Goal: Task Accomplishment & Management: Use online tool/utility

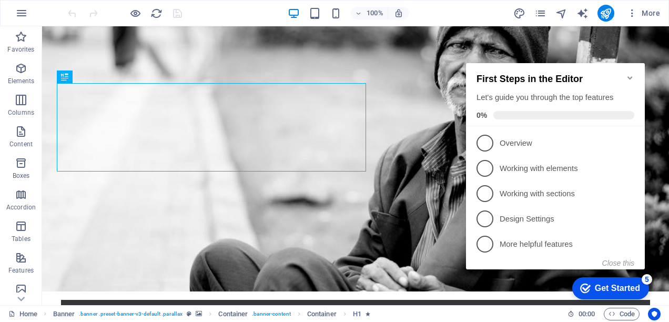
click at [626, 76] on icon "Minimize checklist" at bounding box center [630, 78] width 8 height 8
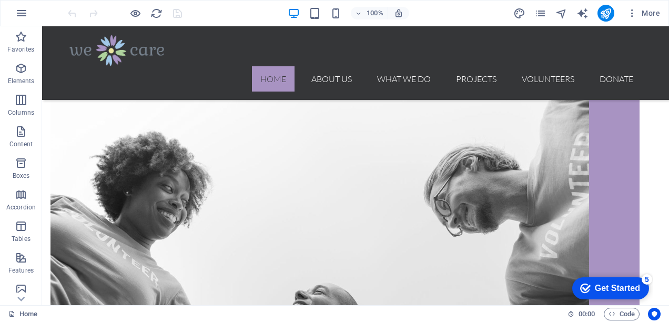
scroll to position [513, 0]
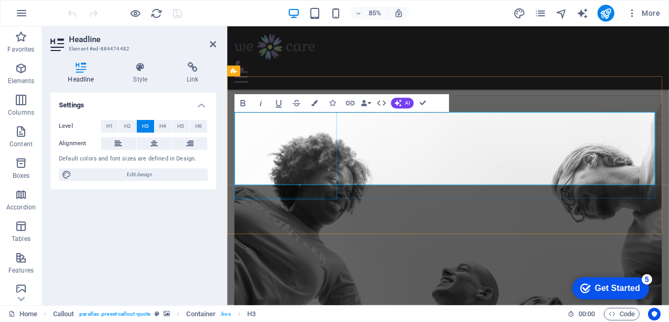
scroll to position [544, 0]
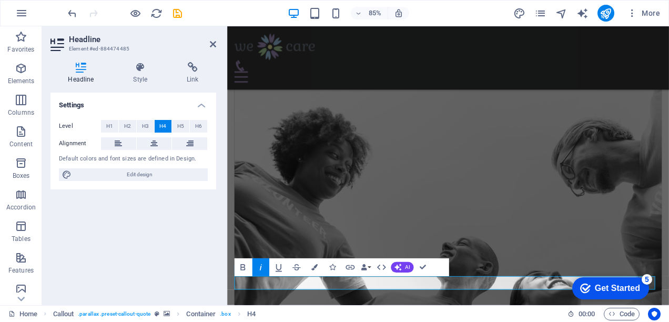
click at [126, 219] on div "Settings Level H1 H2 H3 H4 H5 H6 Alignment Default colors and font sizes are de…" at bounding box center [133, 195] width 166 height 204
click at [209, 43] on h2 "Headline" at bounding box center [142, 39] width 147 height 9
click at [216, 45] on icon at bounding box center [213, 44] width 6 height 8
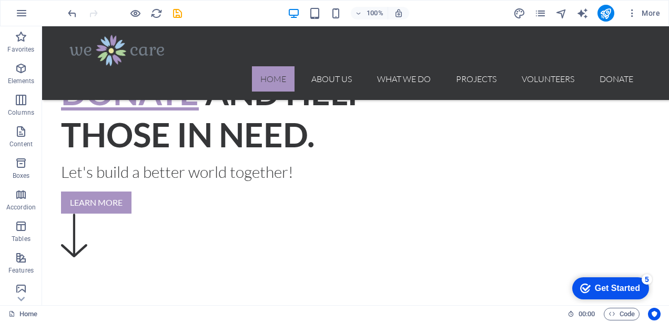
scroll to position [267, 0]
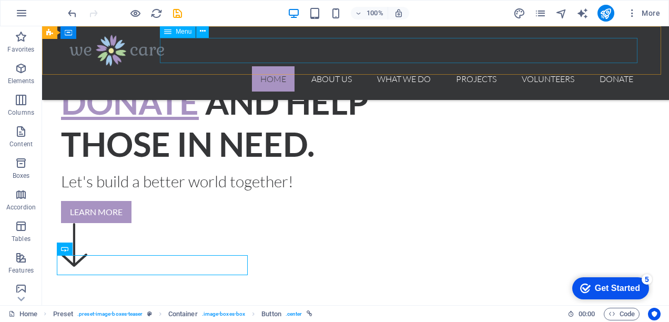
click at [337, 66] on nav "Home About us What we do Projects Volunteers Donate" at bounding box center [355, 78] width 572 height 25
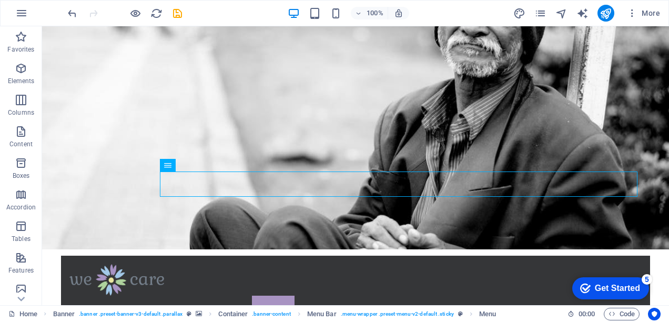
scroll to position [0, 0]
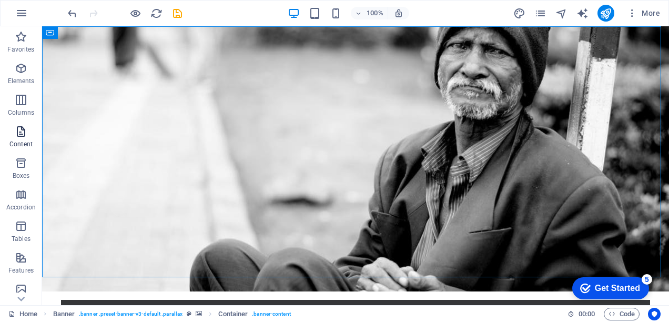
click at [27, 136] on icon "button" at bounding box center [21, 131] width 13 height 13
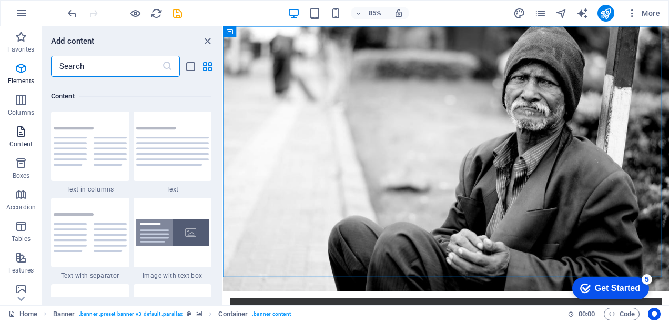
scroll to position [1840, 0]
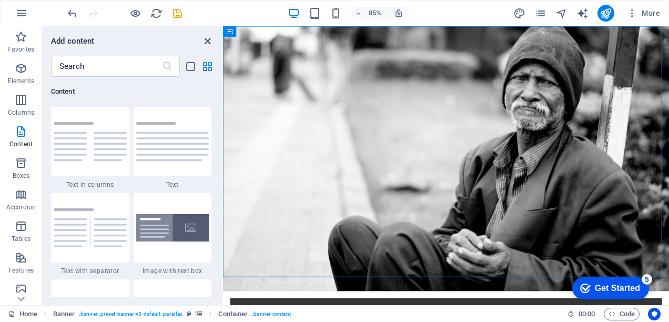
drag, startPoint x: 205, startPoint y: 40, endPoint x: 162, endPoint y: 13, distance: 51.1
click at [205, 40] on icon "close panel" at bounding box center [207, 41] width 12 height 12
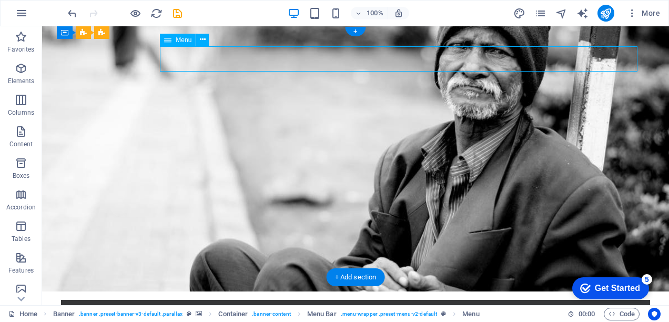
click at [145, 308] on div at bounding box center [355, 324] width 572 height 32
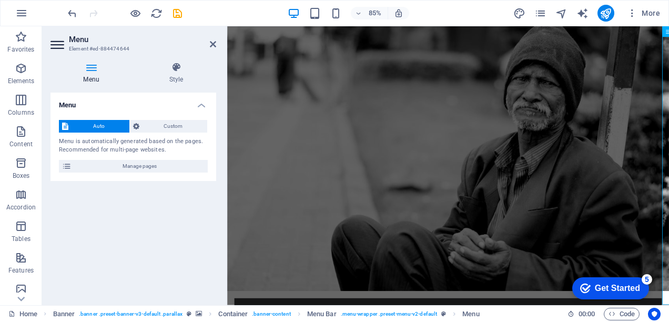
click at [179, 197] on div "Menu Auto Custom Menu is automatically generated based on the pages. Recommende…" at bounding box center [133, 195] width 166 height 204
click at [211, 47] on icon at bounding box center [213, 44] width 6 height 8
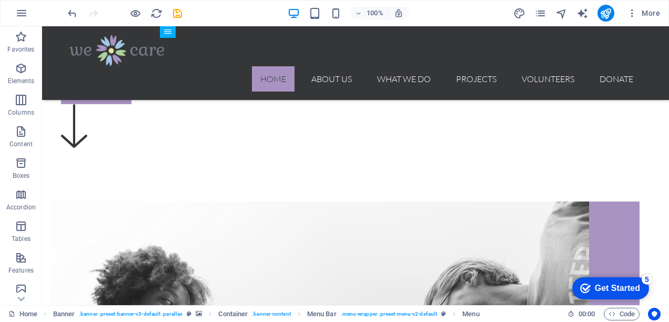
scroll to position [406, 0]
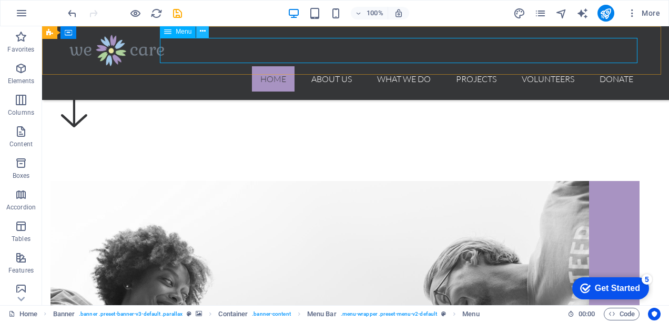
click at [200, 32] on icon at bounding box center [203, 31] width 6 height 11
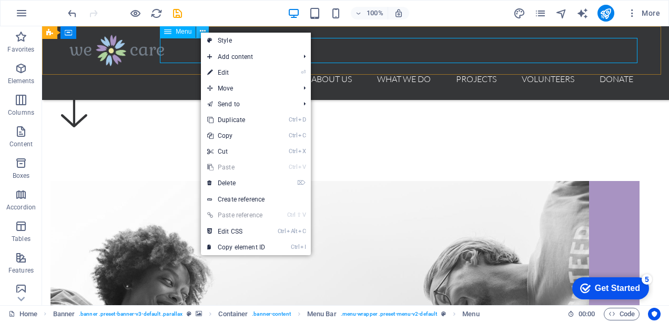
click at [200, 32] on icon at bounding box center [203, 31] width 6 height 11
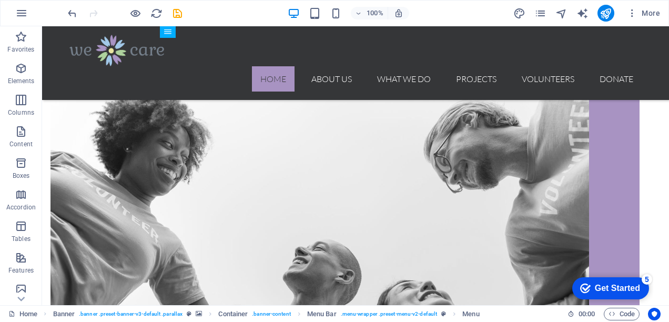
scroll to position [548, 0]
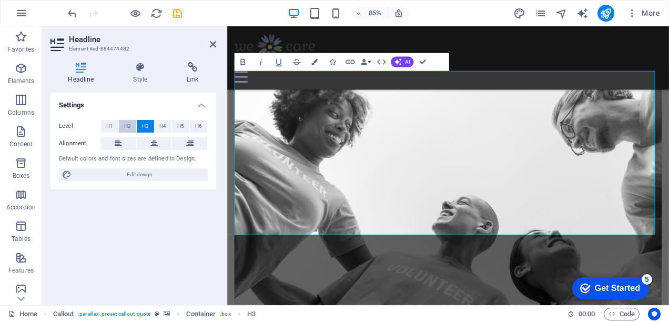
click at [126, 129] on span "H2" at bounding box center [127, 126] width 7 height 13
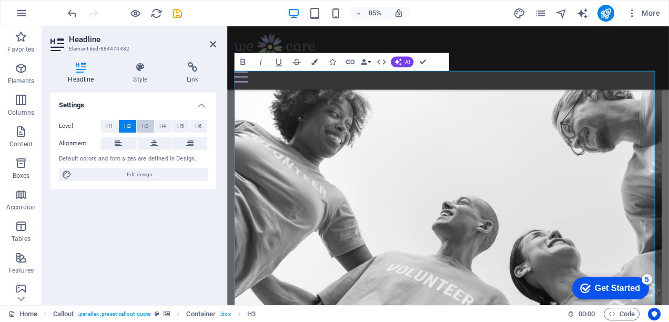
click at [138, 128] on button "H3" at bounding box center [145, 126] width 17 height 13
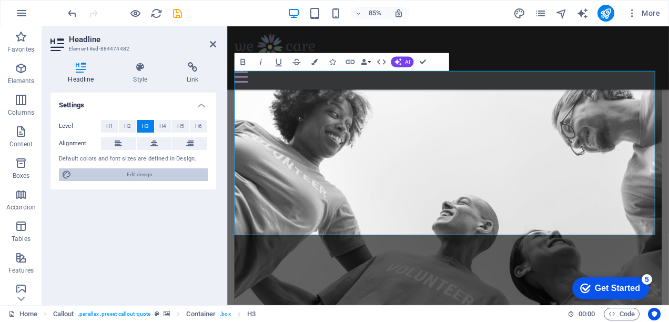
click at [136, 179] on span "Edit design" at bounding box center [140, 174] width 130 height 13
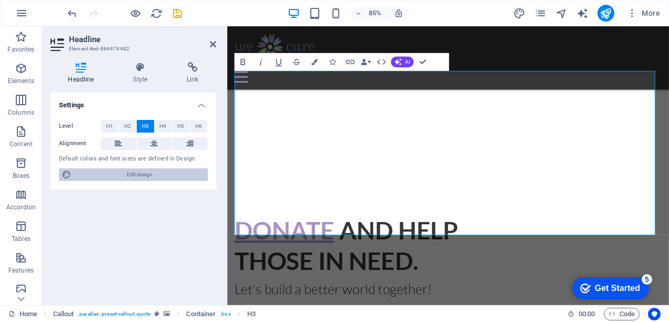
select select "rem"
select select "300"
select select "px"
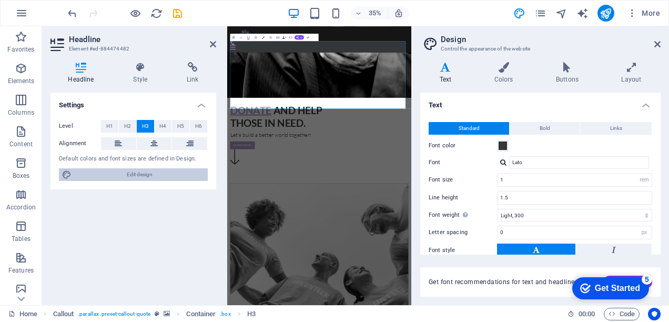
scroll to position [1013, 0]
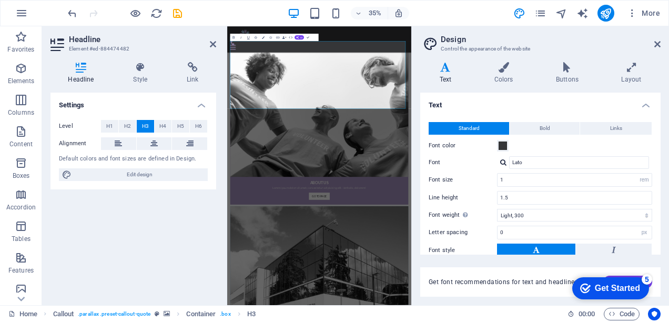
click at [133, 207] on div "Settings Level H1 H2 H3 H4 H5 H6 Alignment Default colors and font sizes are de…" at bounding box center [133, 195] width 166 height 204
click at [656, 38] on h2 "Design" at bounding box center [551, 39] width 220 height 9
click at [654, 41] on icon at bounding box center [657, 44] width 6 height 8
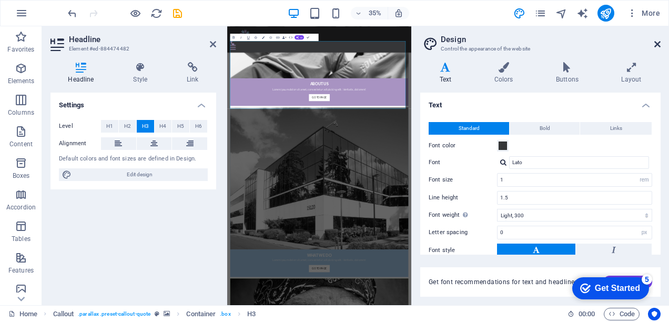
scroll to position [592, 0]
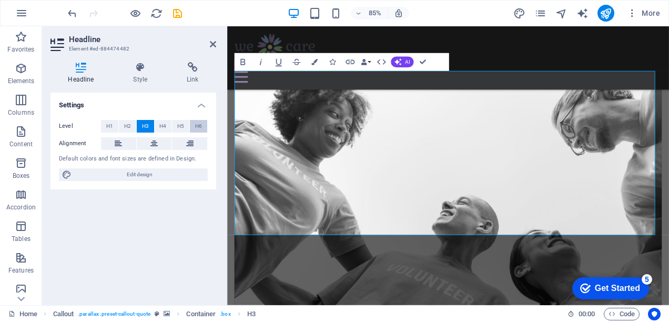
click at [204, 126] on button "H6" at bounding box center [198, 126] width 17 height 13
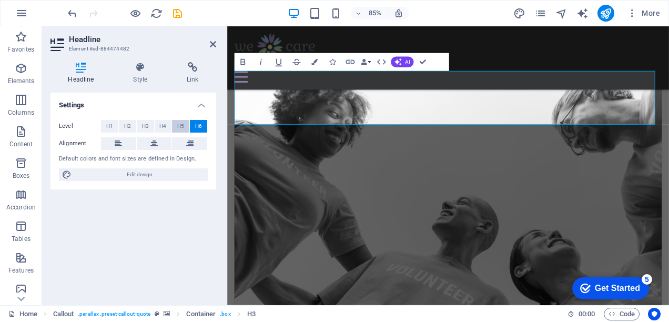
click at [185, 123] on button "H5" at bounding box center [180, 126] width 17 height 13
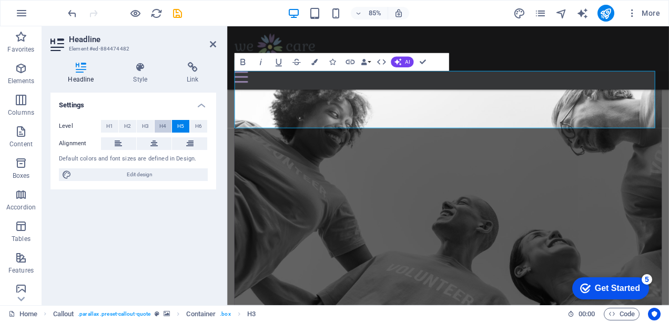
click at [167, 123] on button "H4" at bounding box center [163, 126] width 17 height 13
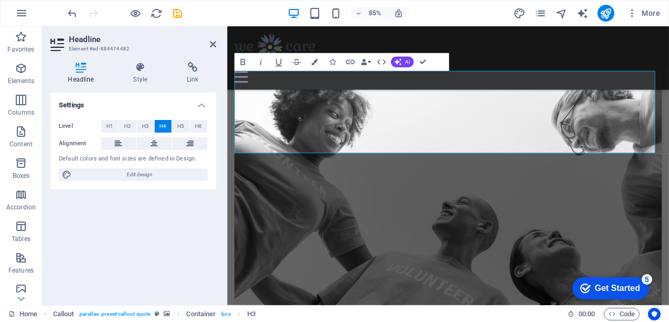
click at [176, 195] on div "Settings Level H1 H2 H3 H4 H5 H6 Alignment Default colors and font sizes are de…" at bounding box center [133, 195] width 166 height 204
click at [213, 44] on icon at bounding box center [213, 44] width 6 height 8
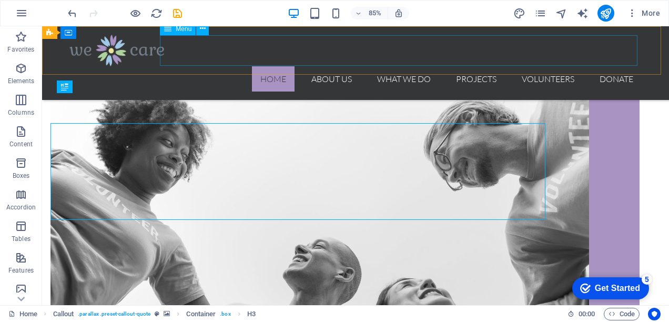
scroll to position [548, 0]
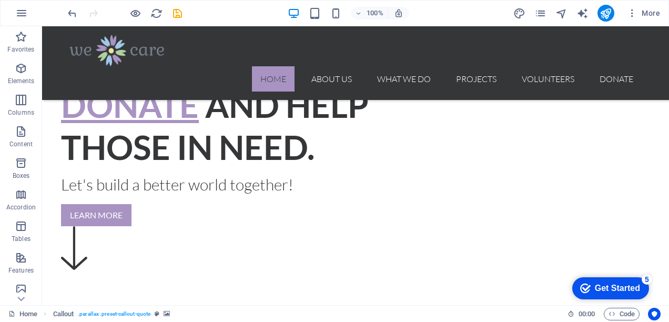
scroll to position [254, 0]
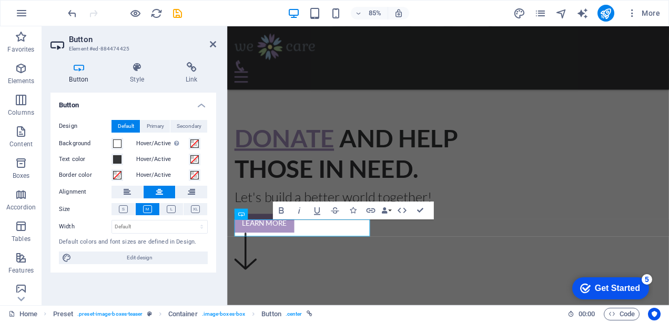
scroll to position [299, 0]
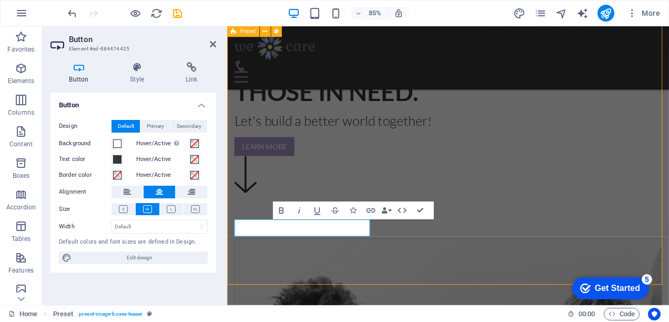
scroll to position [268, 0]
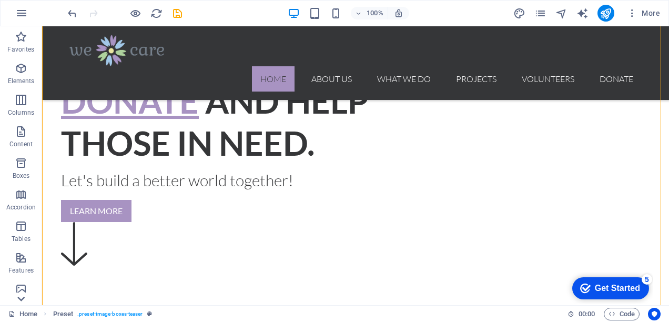
click at [25, 294] on icon at bounding box center [21, 298] width 15 height 15
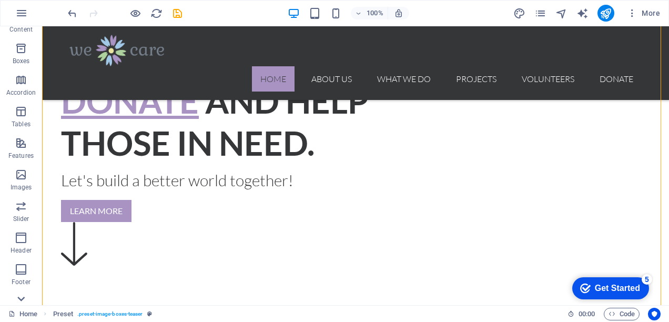
scroll to position [195, 0]
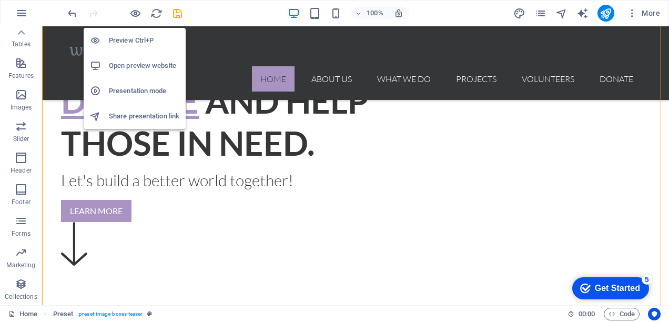
click at [134, 49] on li "Preview Ctrl+P" at bounding box center [135, 40] width 102 height 25
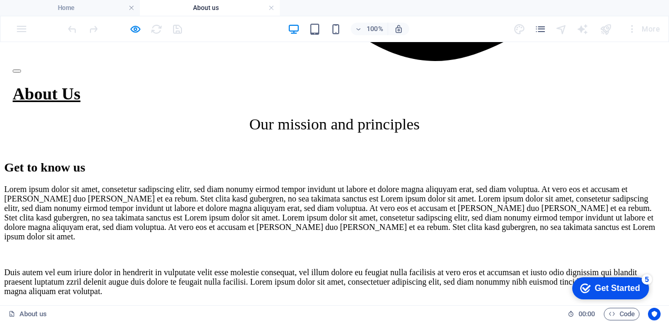
scroll to position [1232, 0]
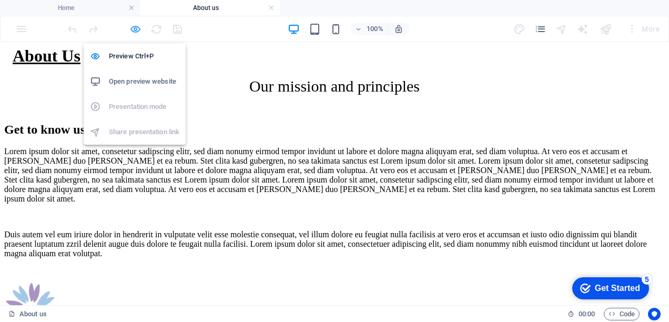
drag, startPoint x: 492, startPoint y: 90, endPoint x: 140, endPoint y: 33, distance: 356.5
click at [140, 33] on icon "button" at bounding box center [135, 29] width 12 height 12
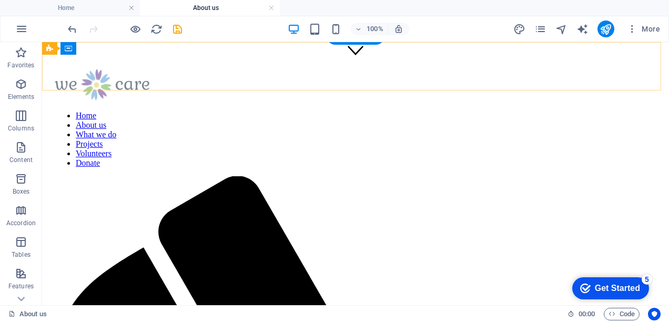
scroll to position [226, 0]
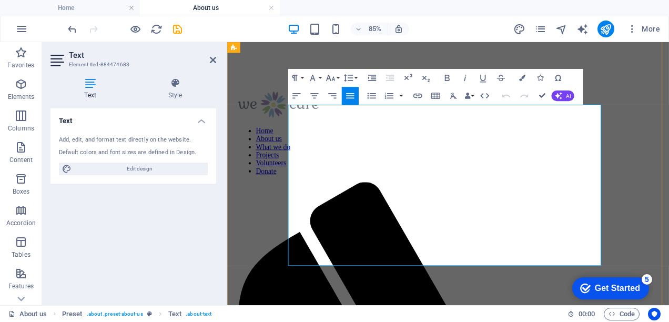
scroll to position [219, 0]
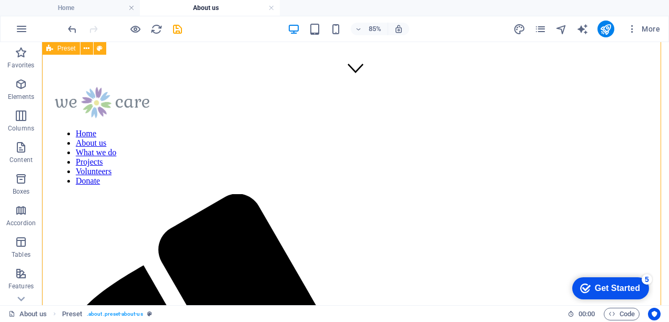
scroll to position [232, 0]
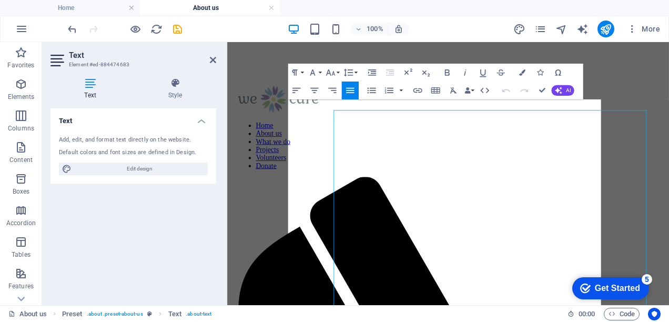
scroll to position [225, 0]
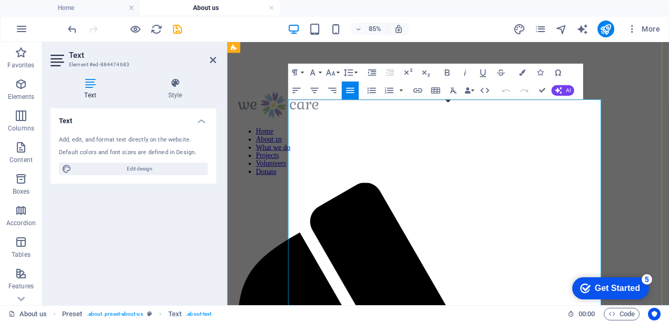
drag, startPoint x: 414, startPoint y: 147, endPoint x: 298, endPoint y: 118, distance: 119.9
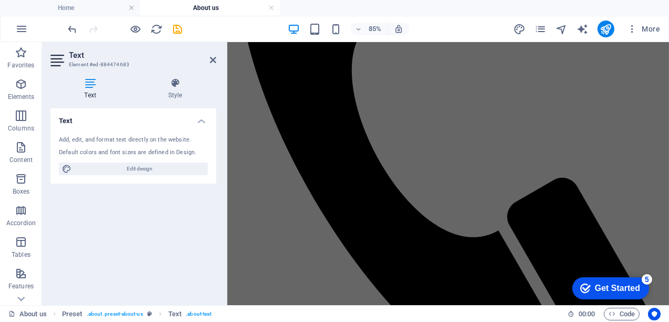
scroll to position [649, 0]
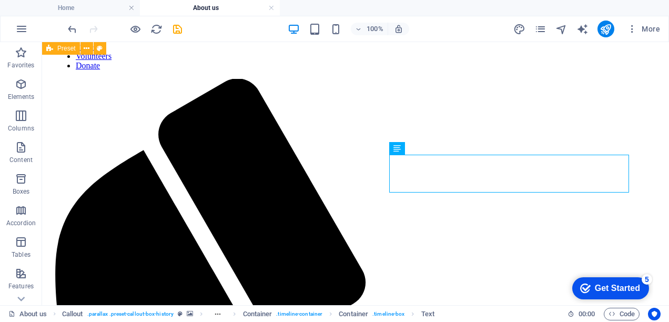
scroll to position [705, 0]
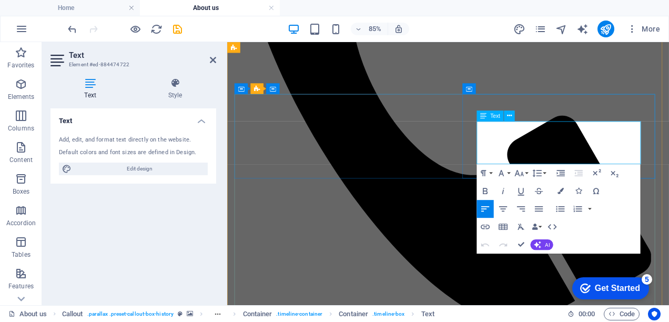
drag, startPoint x: 548, startPoint y: 147, endPoint x: 519, endPoint y: 141, distance: 28.9
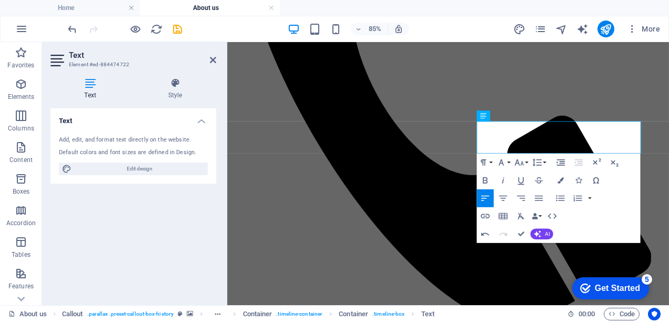
click at [208, 211] on div "Text Add, edit, and format text directly on the website. Default colors and fon…" at bounding box center [133, 202] width 166 height 188
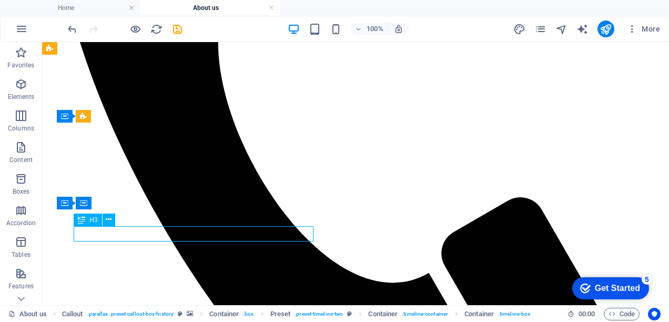
click at [161, 231] on div "H1 Banner Banner Container Container Reference Container Container Callout Cont…" at bounding box center [355, 173] width 627 height 263
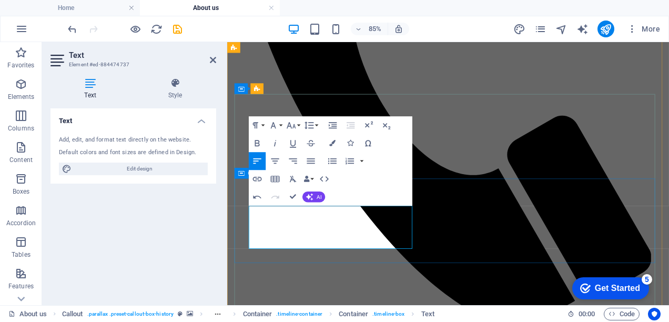
drag, startPoint x: 537, startPoint y: 278, endPoint x: 677, endPoint y: 243, distance: 144.1
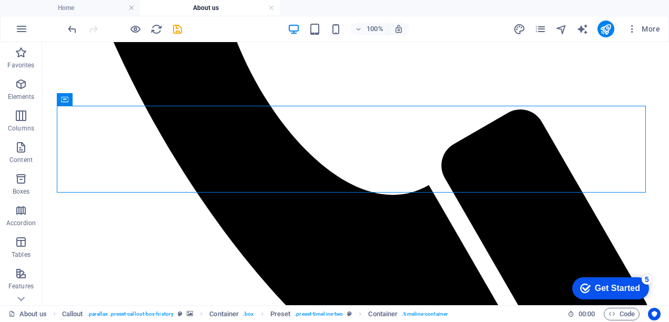
scroll to position [809, 0]
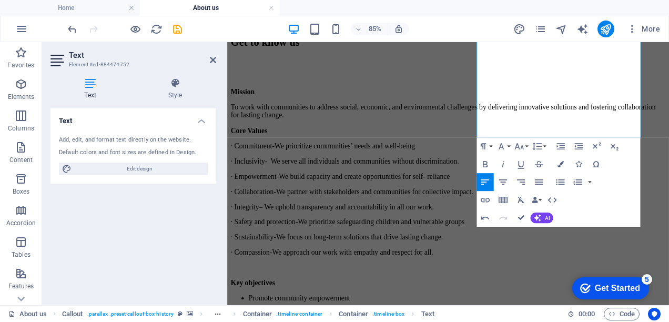
scroll to position [1187, 0]
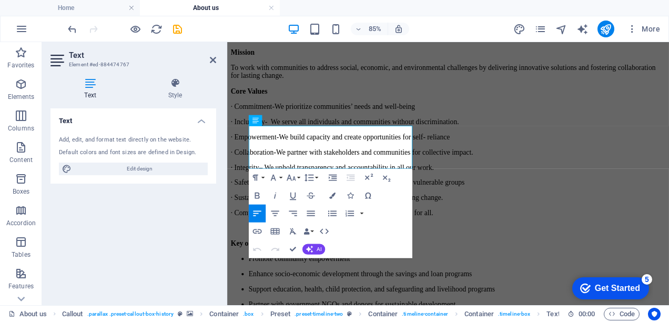
scroll to position [1174, 0]
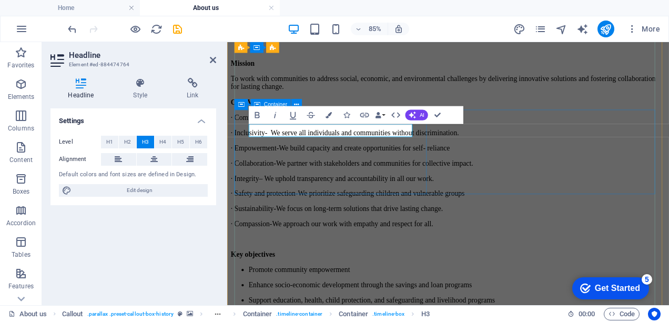
scroll to position [1161, 0]
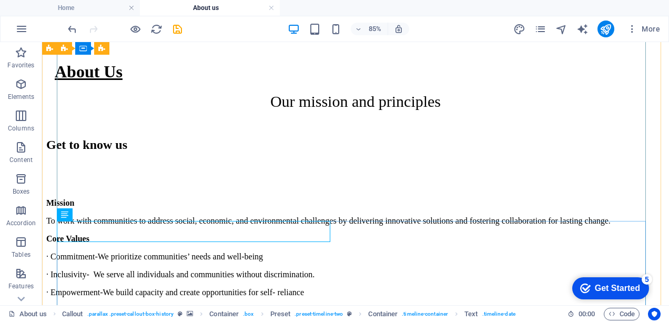
scroll to position [1143, 0]
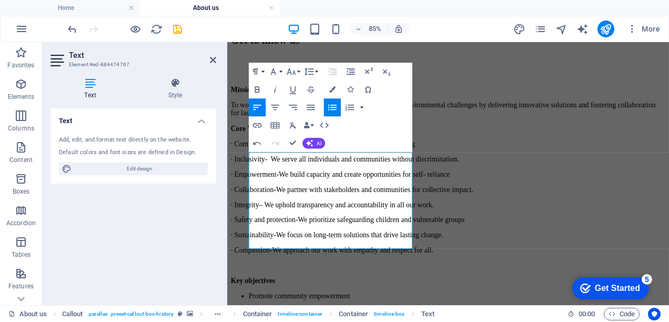
click at [165, 261] on div "Text Add, edit, and format text directly on the website. Default colors and fon…" at bounding box center [133, 202] width 166 height 188
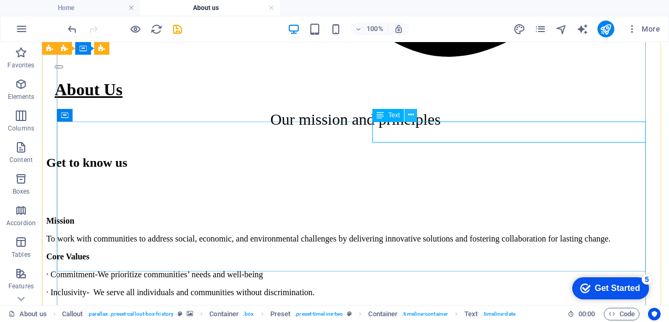
click at [408, 117] on icon at bounding box center [411, 114] width 6 height 11
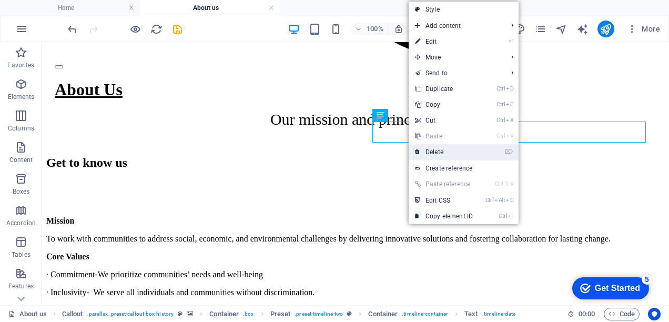
click at [442, 154] on link "⌦ Delete" at bounding box center [444, 152] width 70 height 16
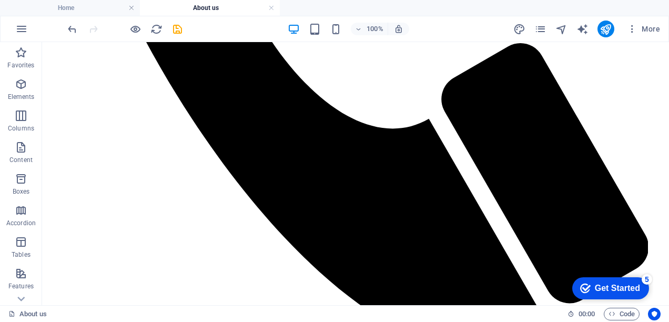
scroll to position [851, 0]
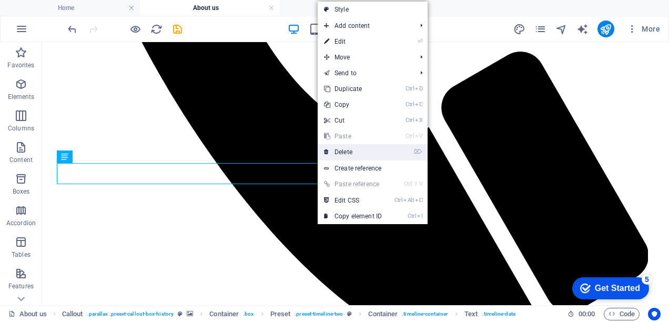
click at [343, 152] on link "⌦ Delete" at bounding box center [353, 152] width 70 height 16
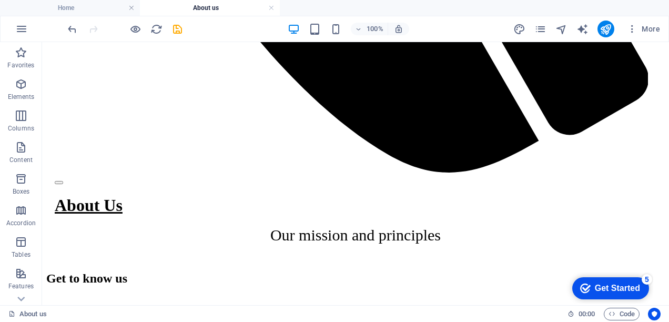
scroll to position [999, 0]
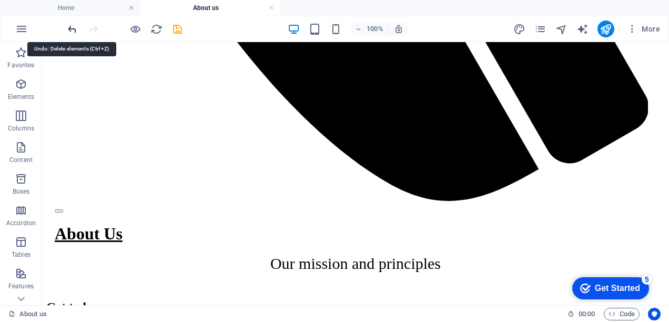
click at [72, 32] on icon "undo" at bounding box center [72, 29] width 12 height 12
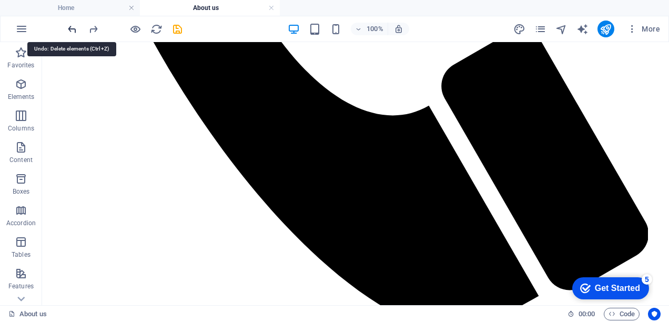
scroll to position [851, 0]
